Goal: Information Seeking & Learning: Learn about a topic

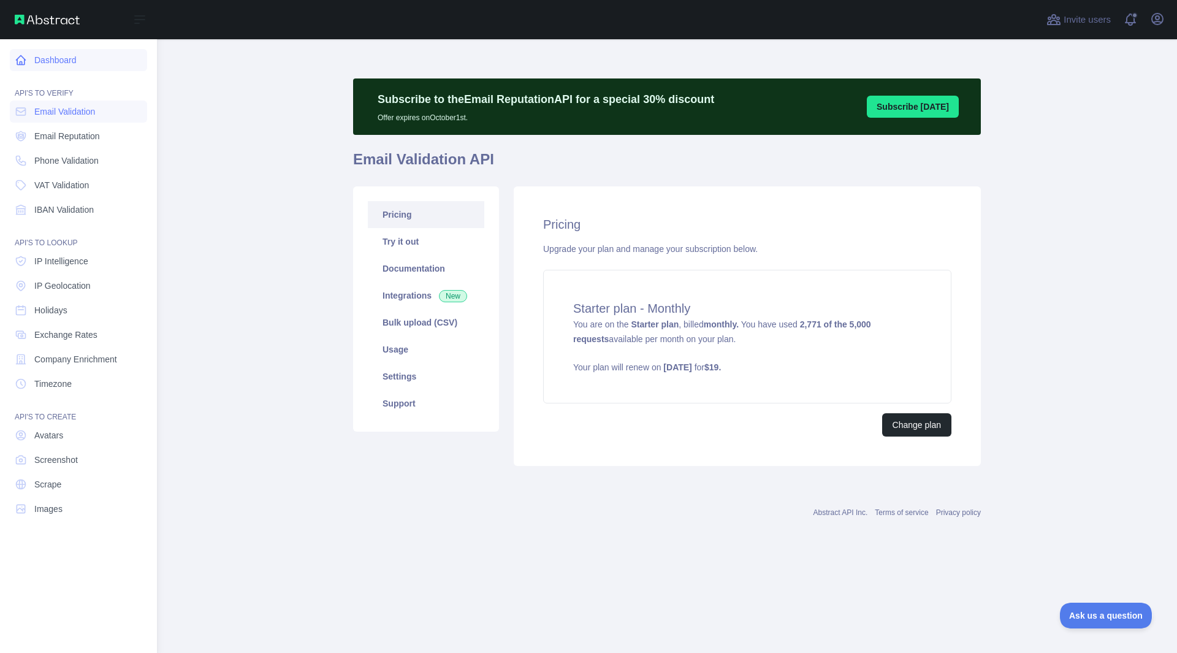
click at [38, 64] on link "Dashboard" at bounding box center [78, 60] width 137 height 22
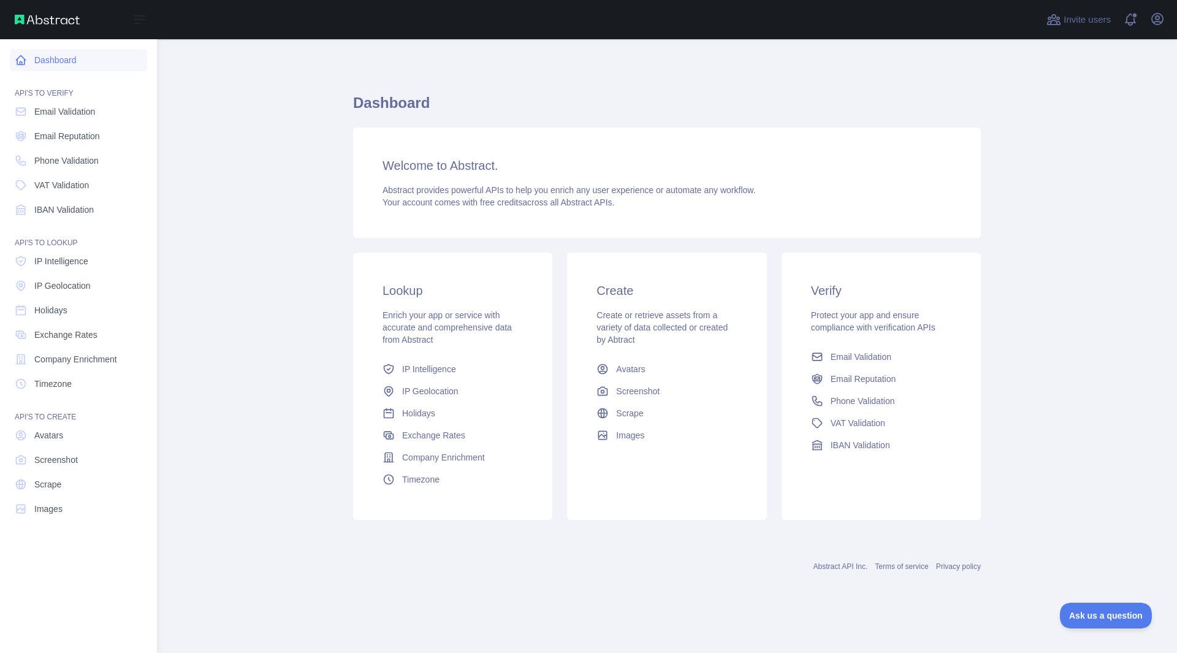
click at [38, 64] on link "Dashboard" at bounding box center [78, 60] width 137 height 22
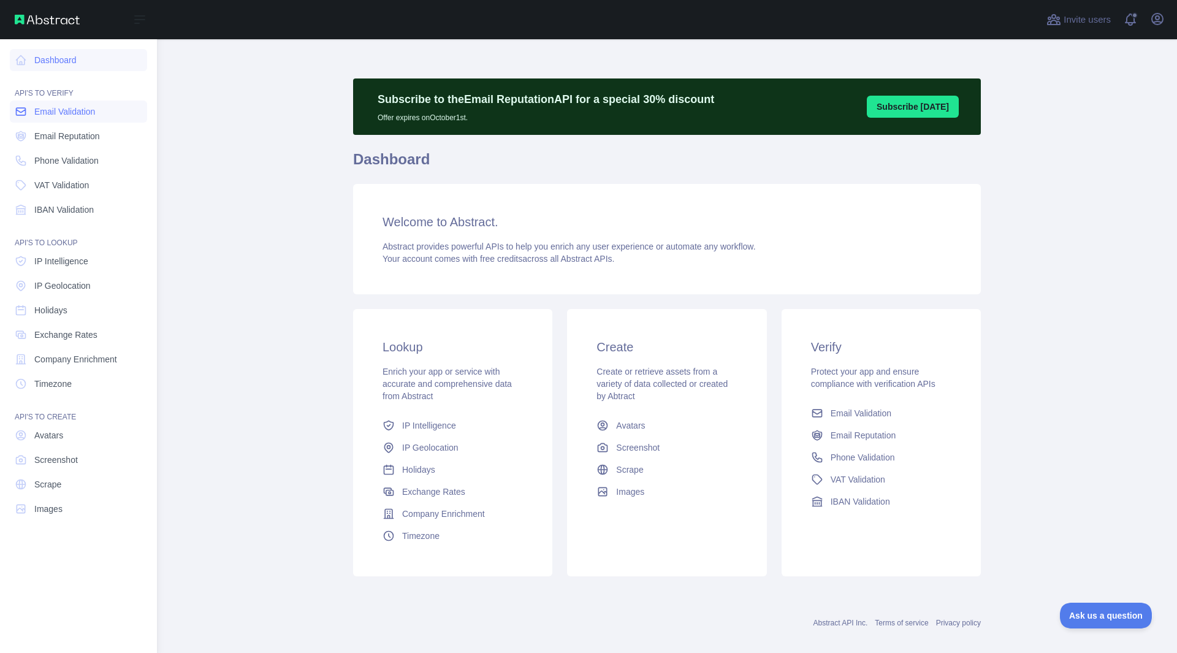
click at [59, 117] on span "Email Validation" at bounding box center [64, 111] width 61 height 12
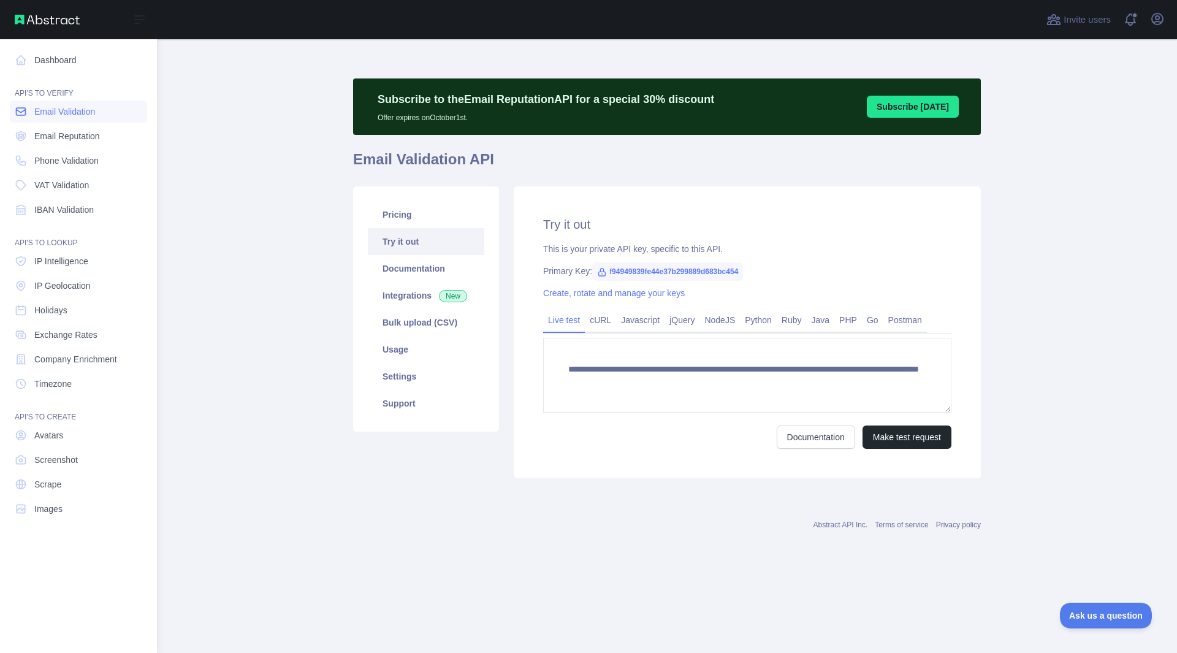
click at [59, 117] on span "Email Validation" at bounding box center [64, 111] width 61 height 12
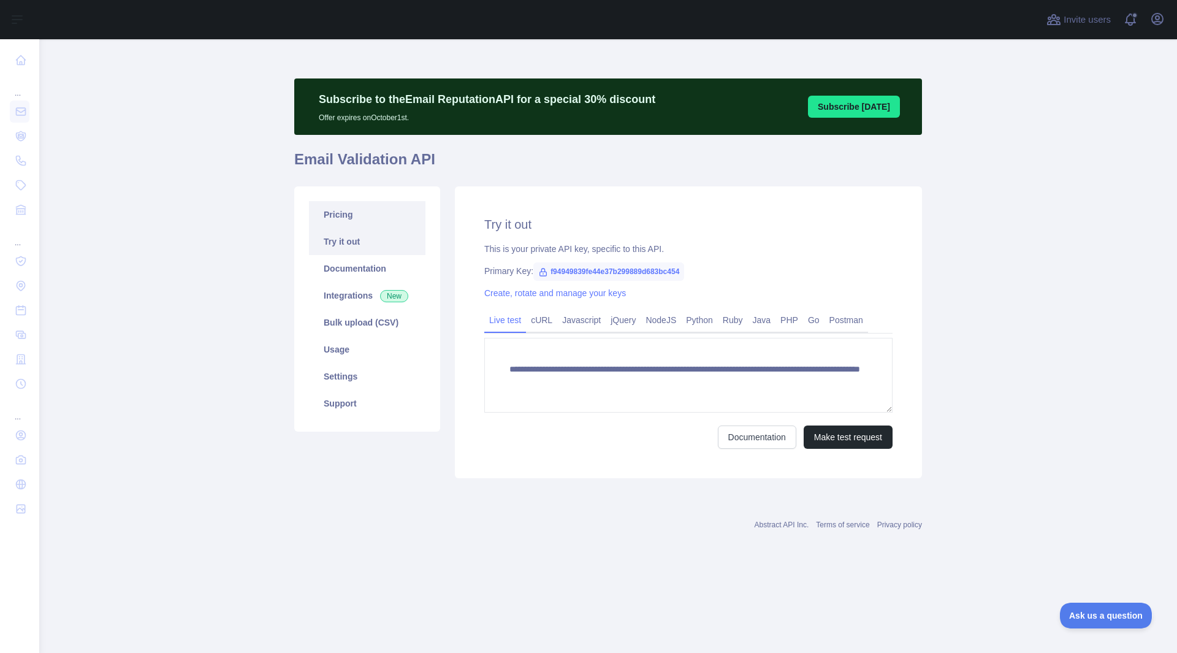
click at [370, 218] on link "Pricing" at bounding box center [367, 214] width 117 height 27
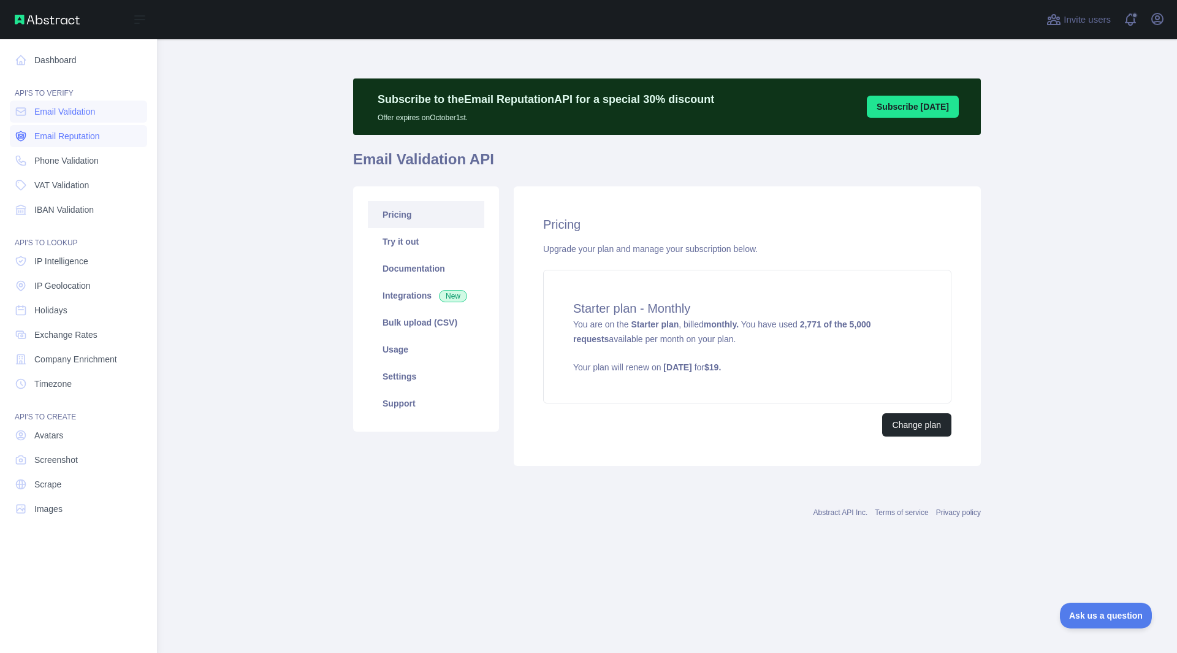
click at [60, 140] on span "Email Reputation" at bounding box center [67, 136] width 66 height 12
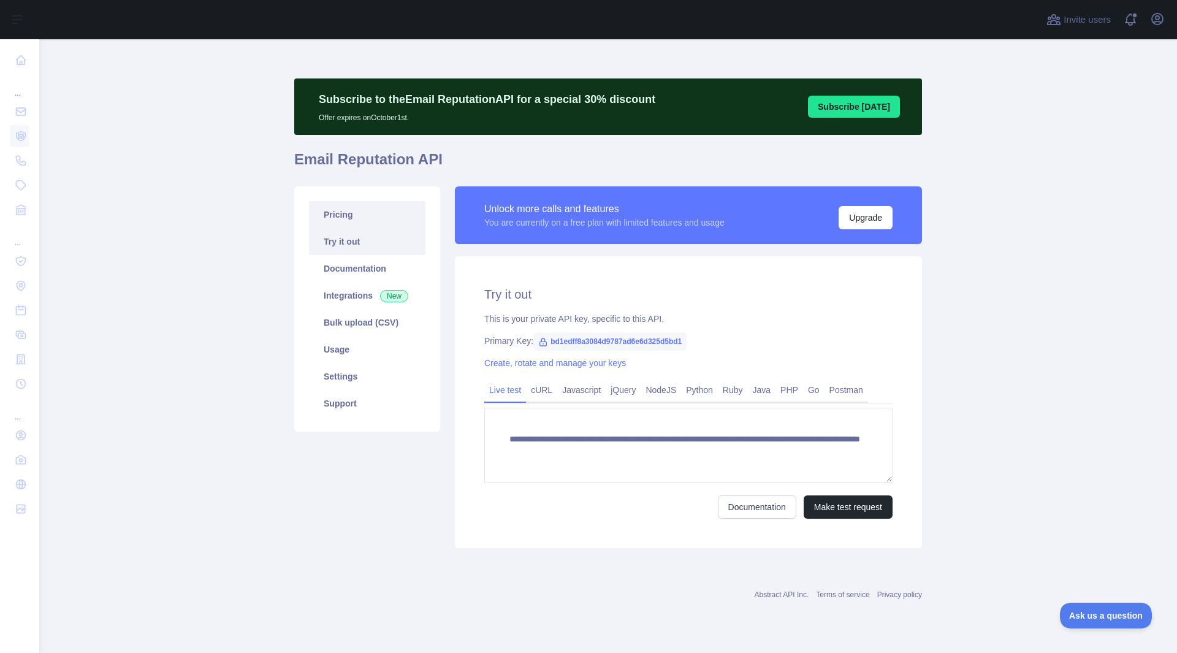
click at [337, 218] on link "Pricing" at bounding box center [367, 214] width 117 height 27
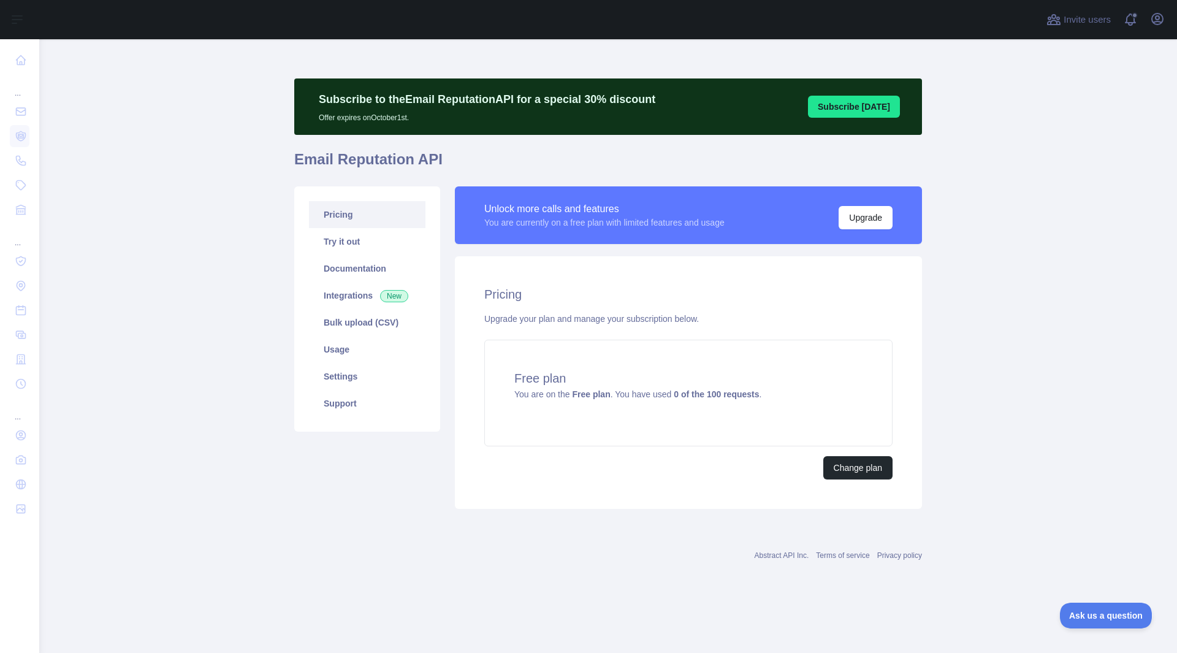
click at [340, 223] on link "Pricing" at bounding box center [367, 214] width 117 height 27
click at [342, 240] on link "Try it out" at bounding box center [367, 241] width 117 height 27
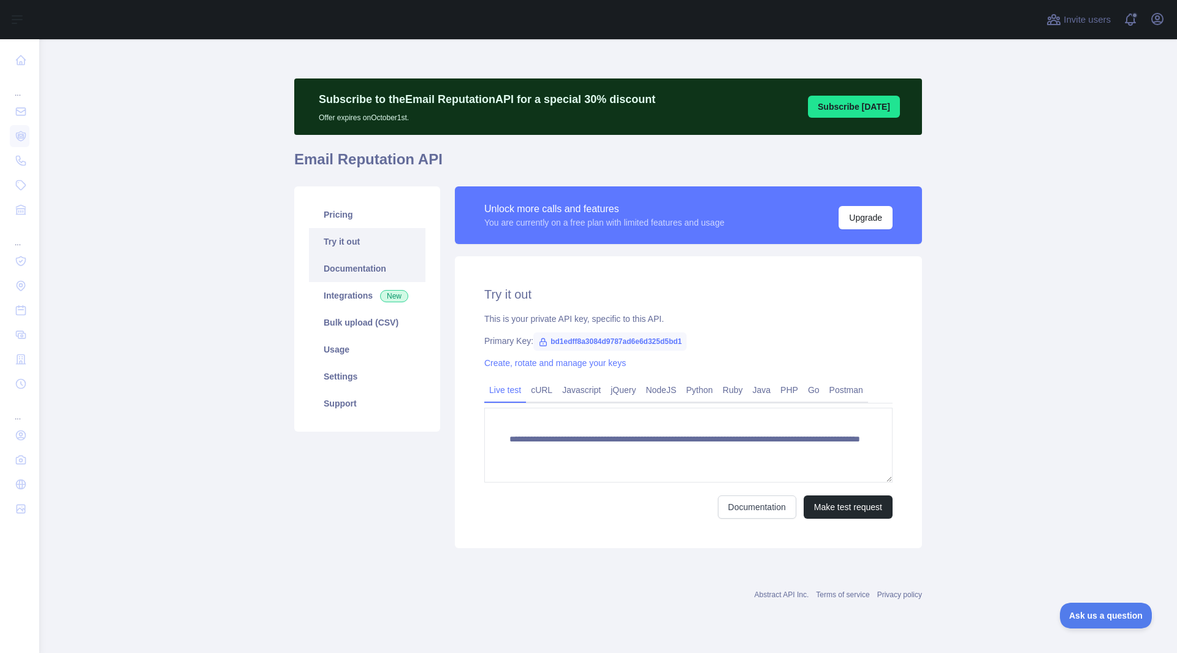
click at [343, 269] on link "Documentation" at bounding box center [367, 268] width 117 height 27
click at [365, 386] on link "Settings" at bounding box center [367, 376] width 117 height 27
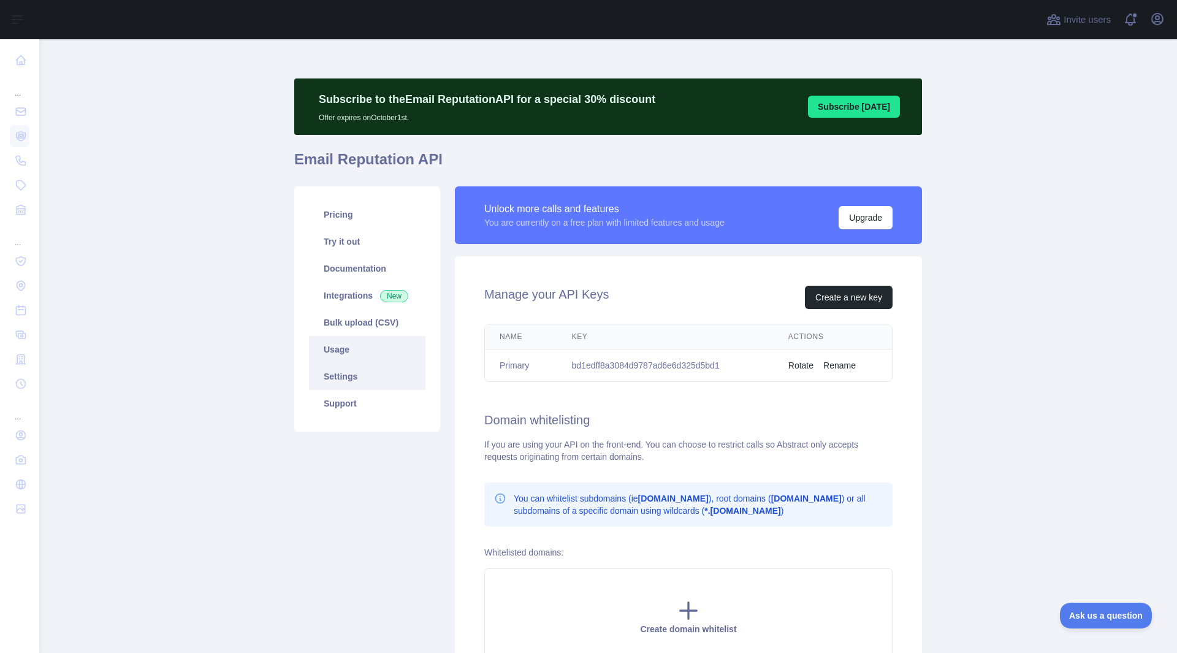
click at [351, 353] on link "Usage" at bounding box center [367, 349] width 117 height 27
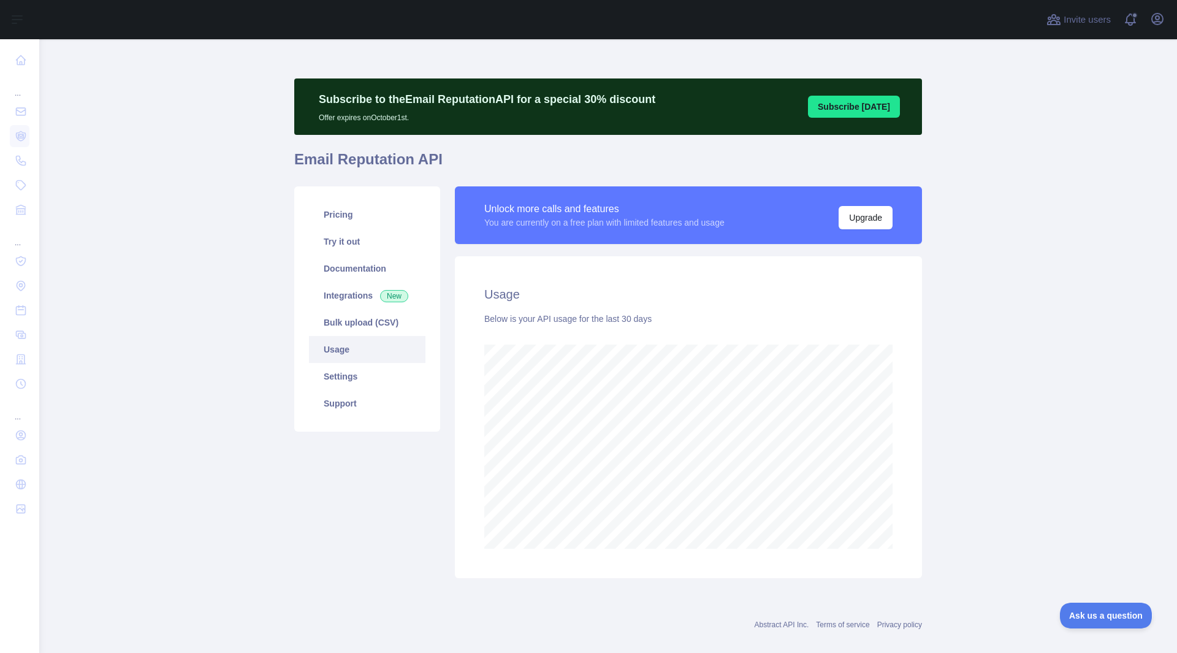
scroll to position [614, 1129]
click at [356, 320] on link "Bulk upload (CSV)" at bounding box center [367, 322] width 117 height 27
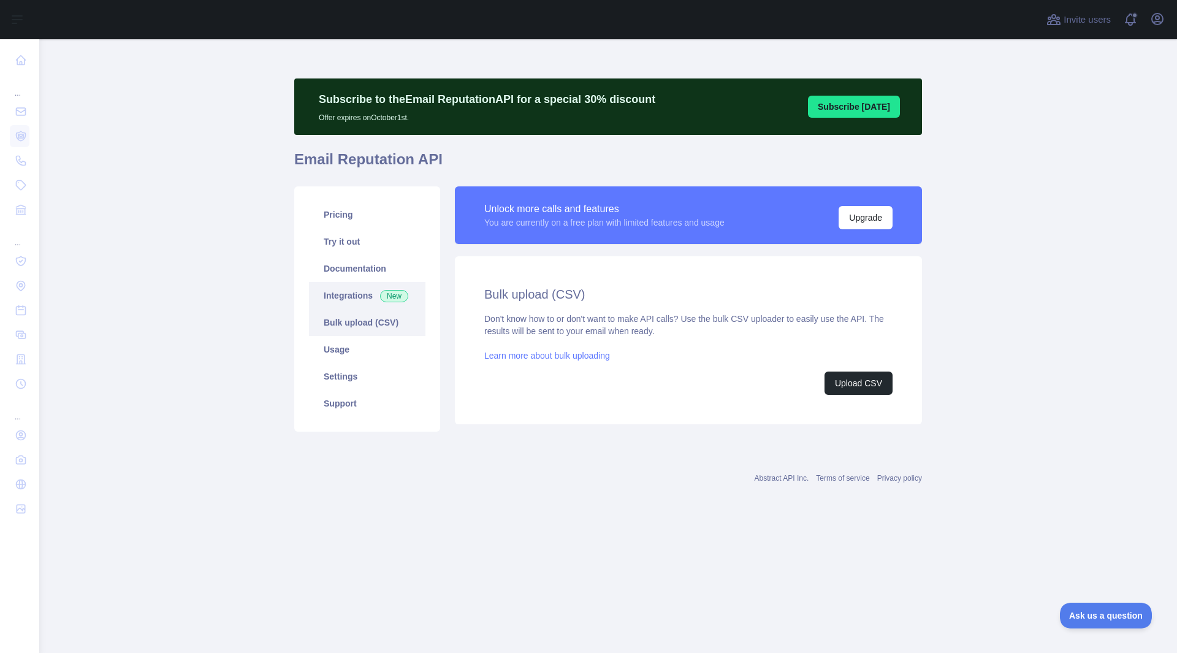
click at [359, 293] on link "Integrations New" at bounding box center [367, 295] width 117 height 27
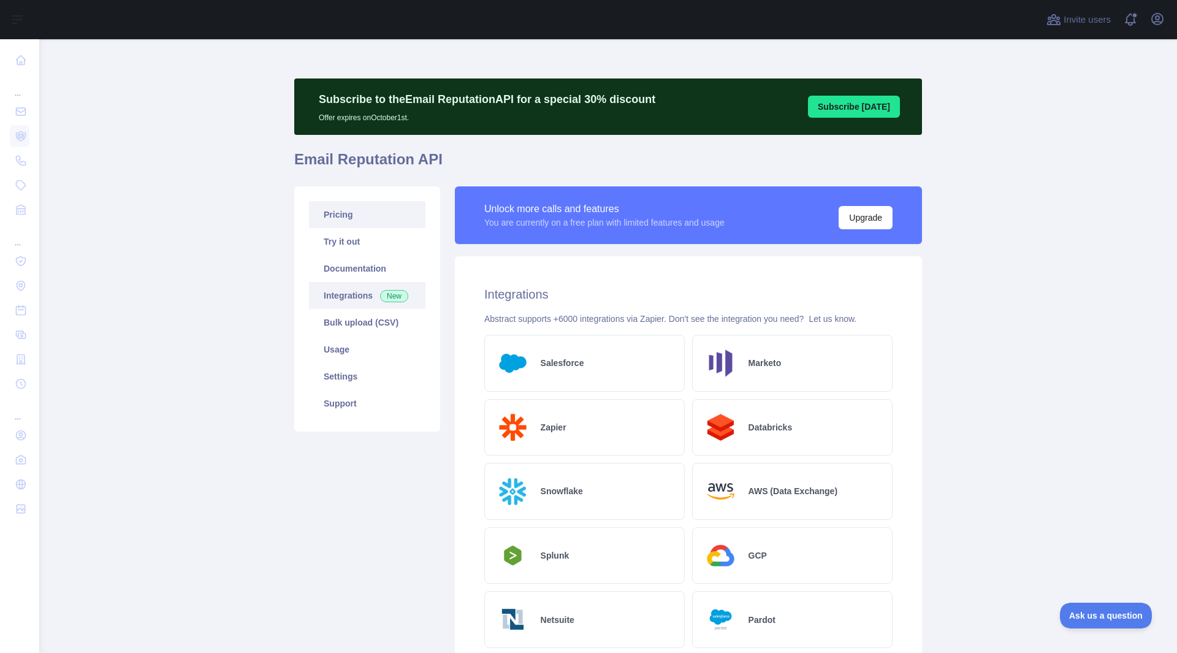
click at [369, 220] on link "Pricing" at bounding box center [367, 214] width 117 height 27
